Goal: Information Seeking & Learning: Compare options

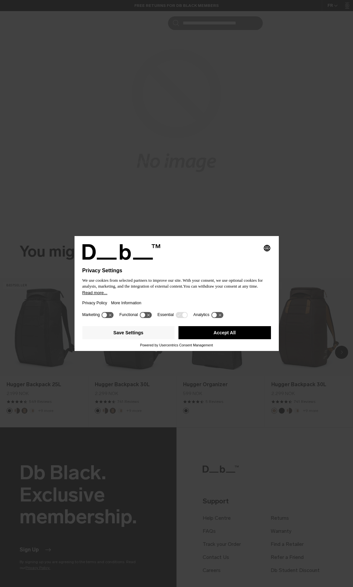
scroll to position [131, 0]
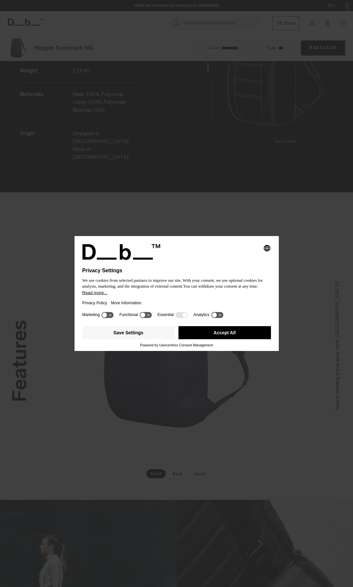
scroll to position [1174, 0]
